Goal: Task Accomplishment & Management: Manage account settings

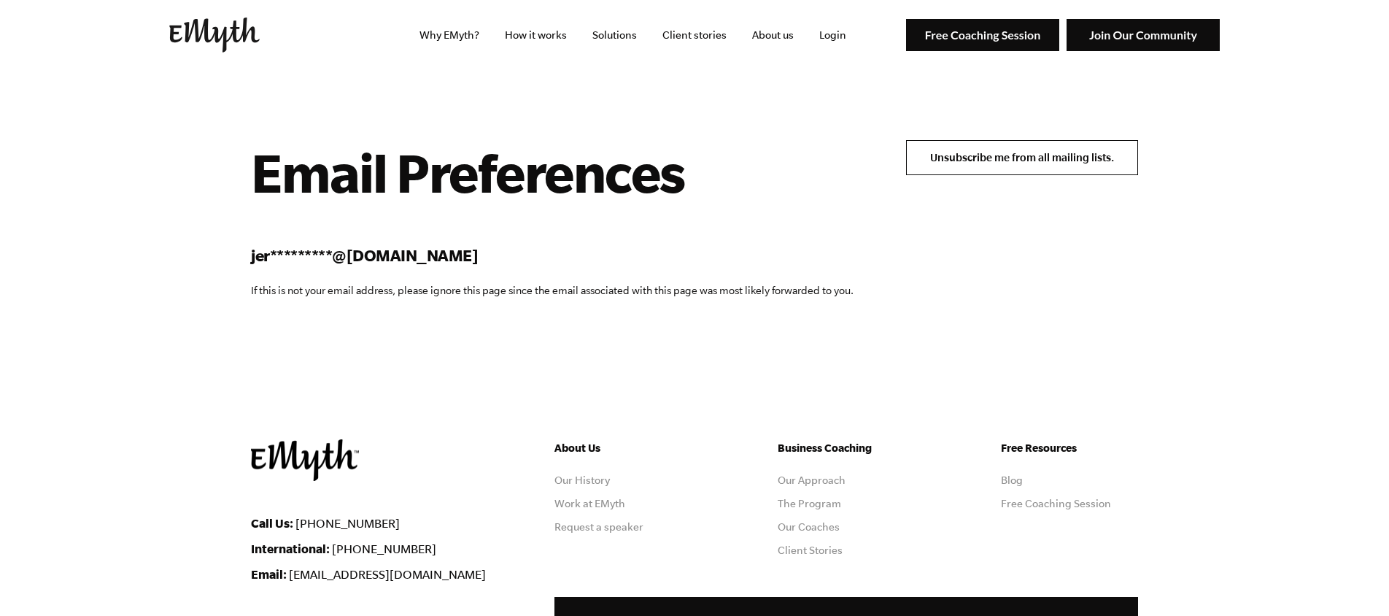
click at [990, 147] on input "Unsubscribe me from all mailing lists." at bounding box center [1022, 157] width 232 height 35
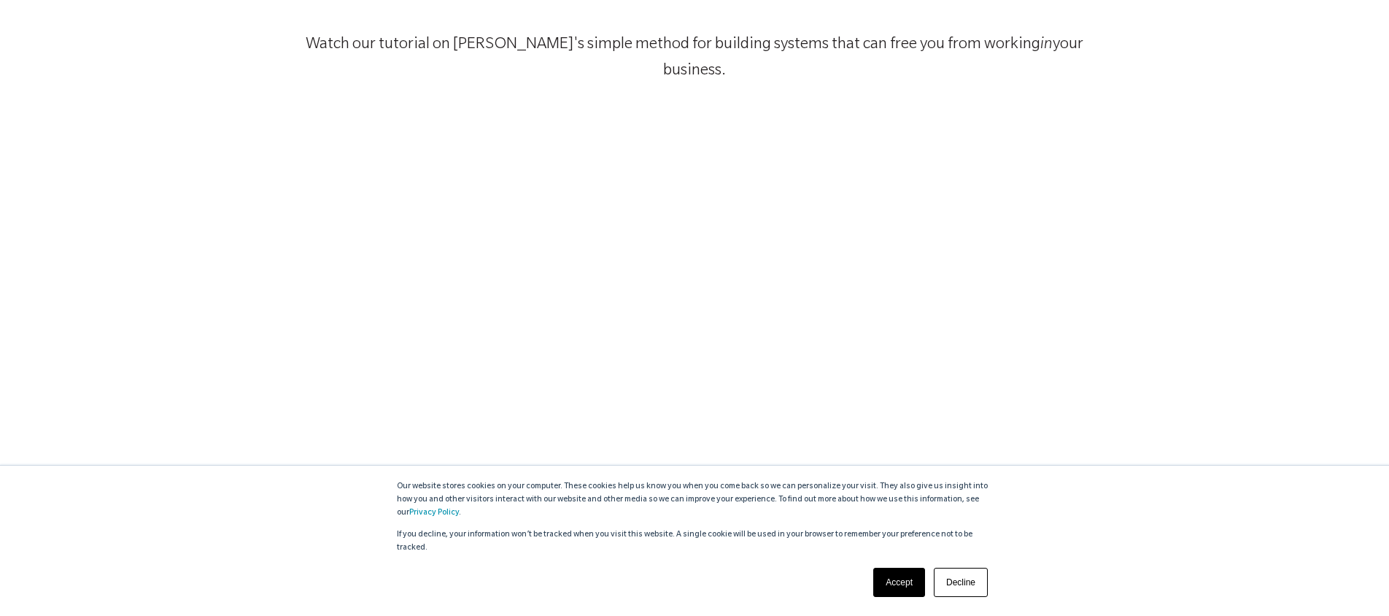
scroll to position [307, 0]
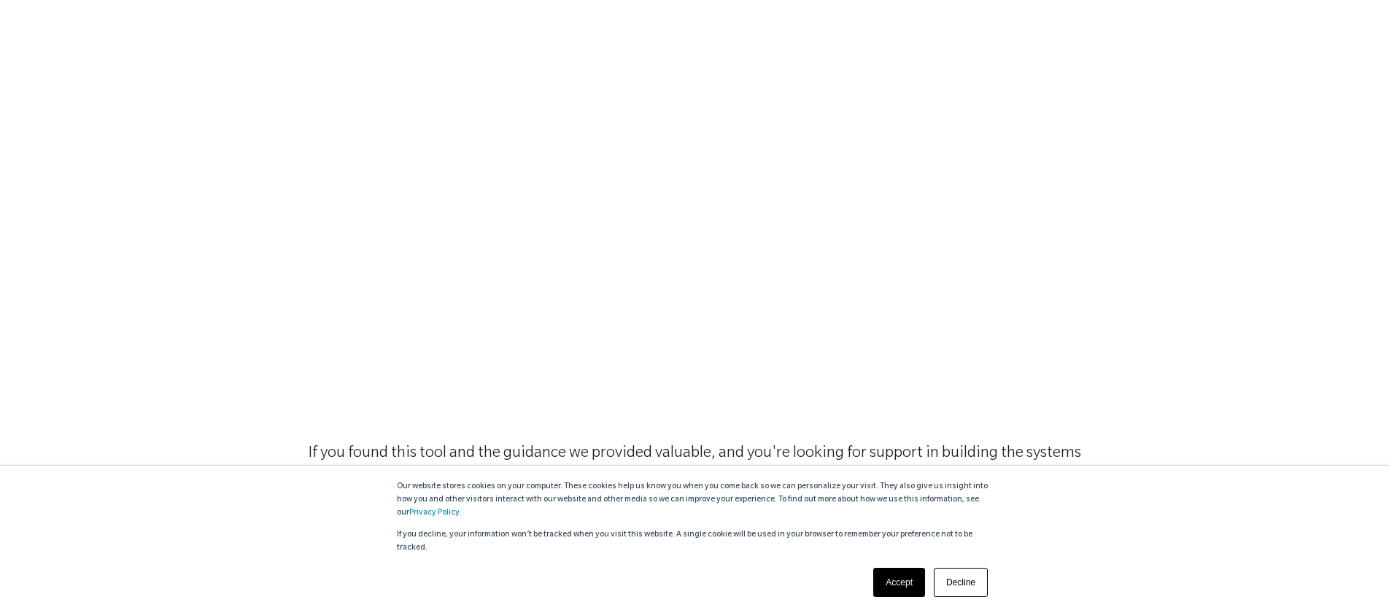
click at [914, 587] on link "Accept" at bounding box center [899, 582] width 52 height 29
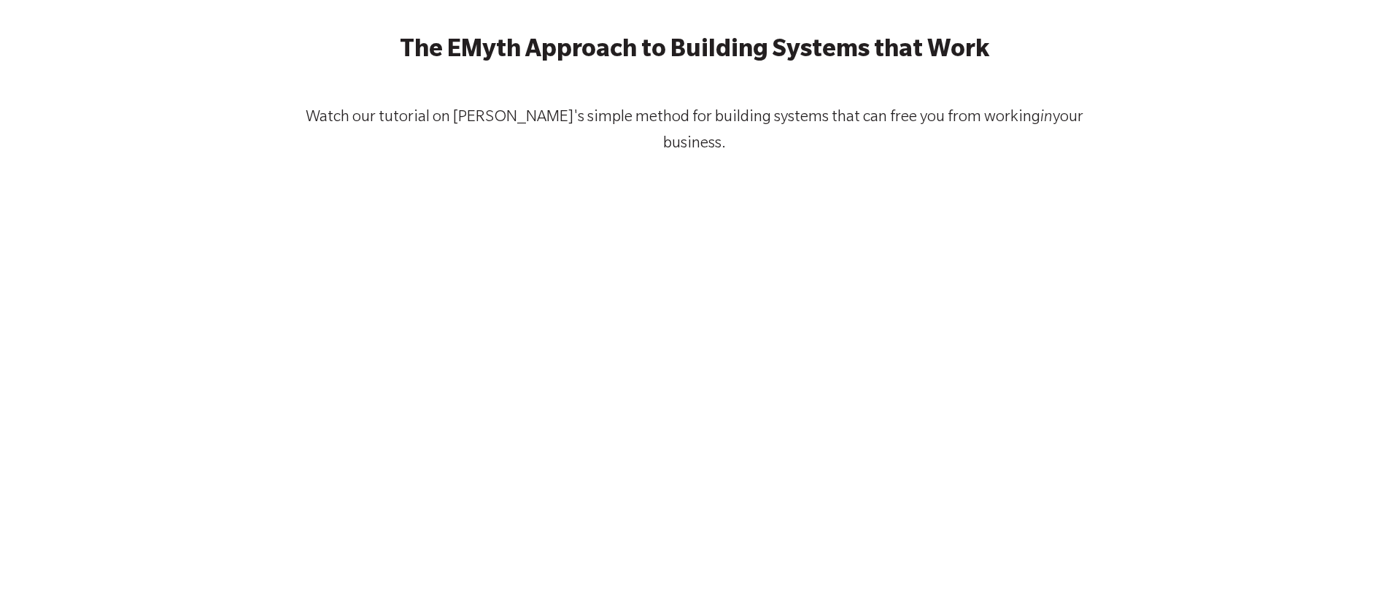
scroll to position [126, 0]
